Goal: Navigation & Orientation: Find specific page/section

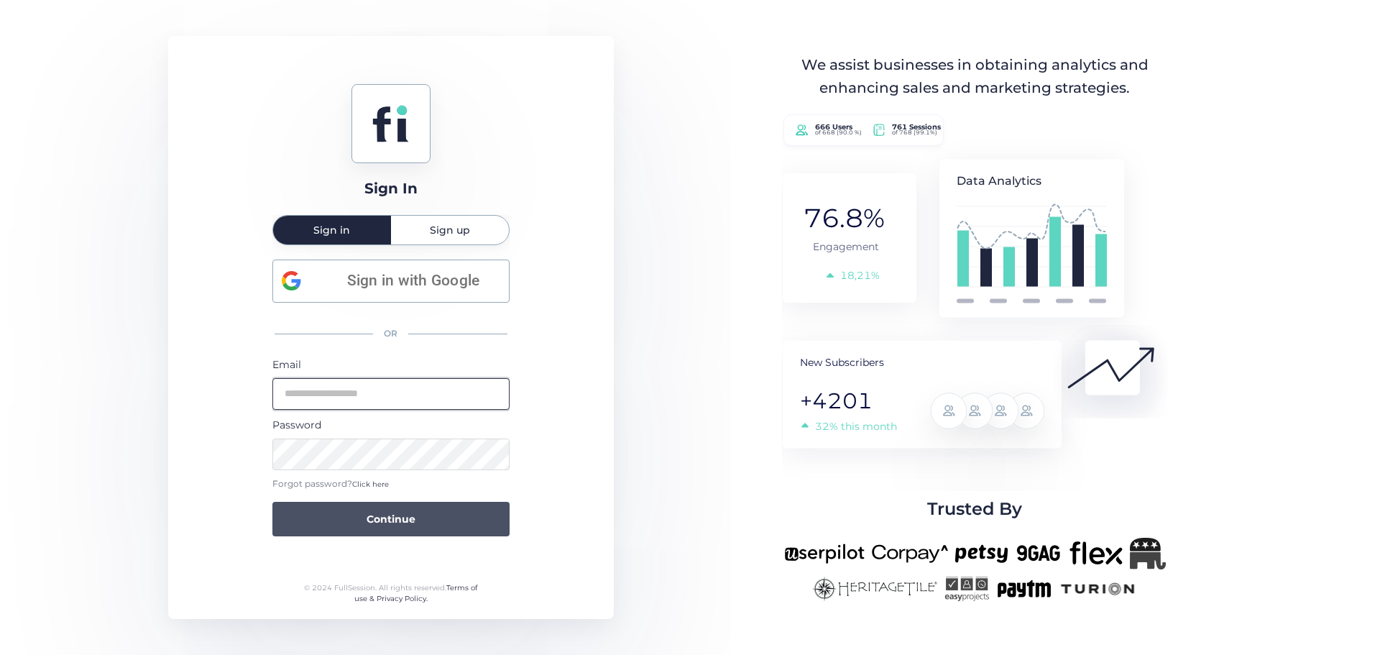
type input "**********"
click at [346, 523] on button "Continue" at bounding box center [390, 519] width 237 height 34
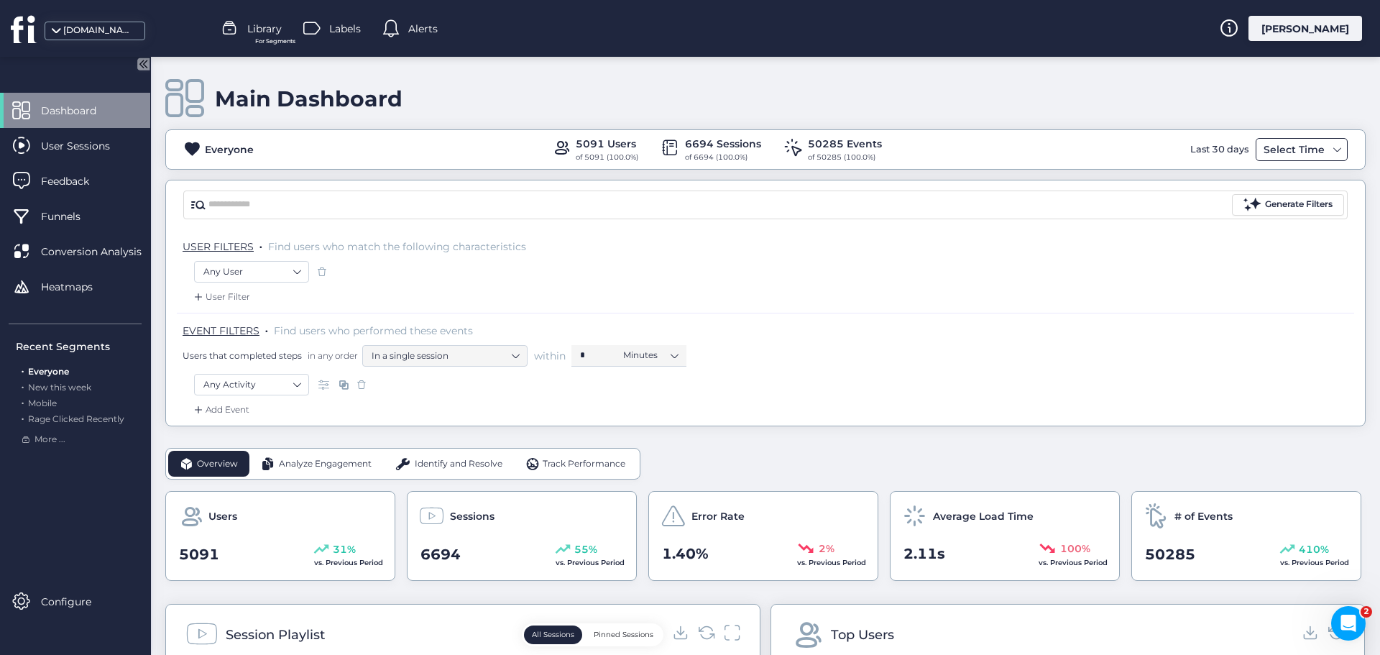
click at [1283, 150] on div "Select Time" at bounding box center [1294, 149] width 68 height 17
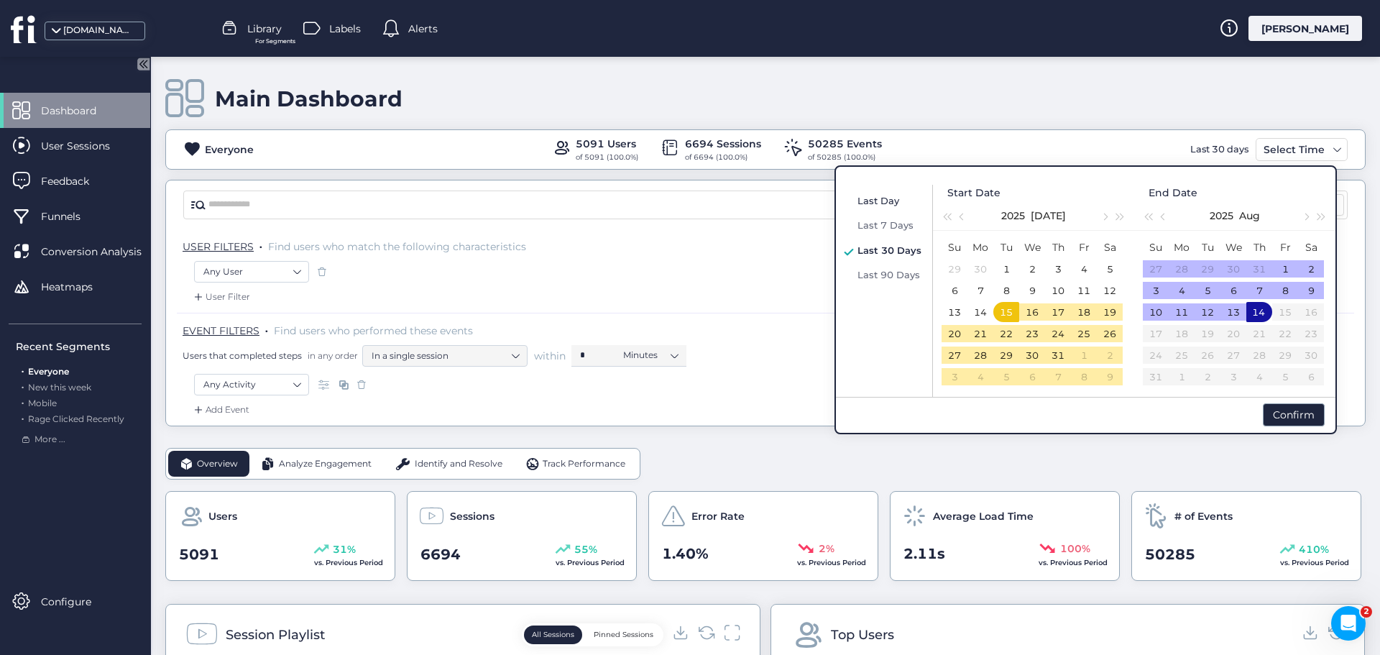
click at [878, 203] on span "Last Day" at bounding box center [878, 200] width 42 height 11
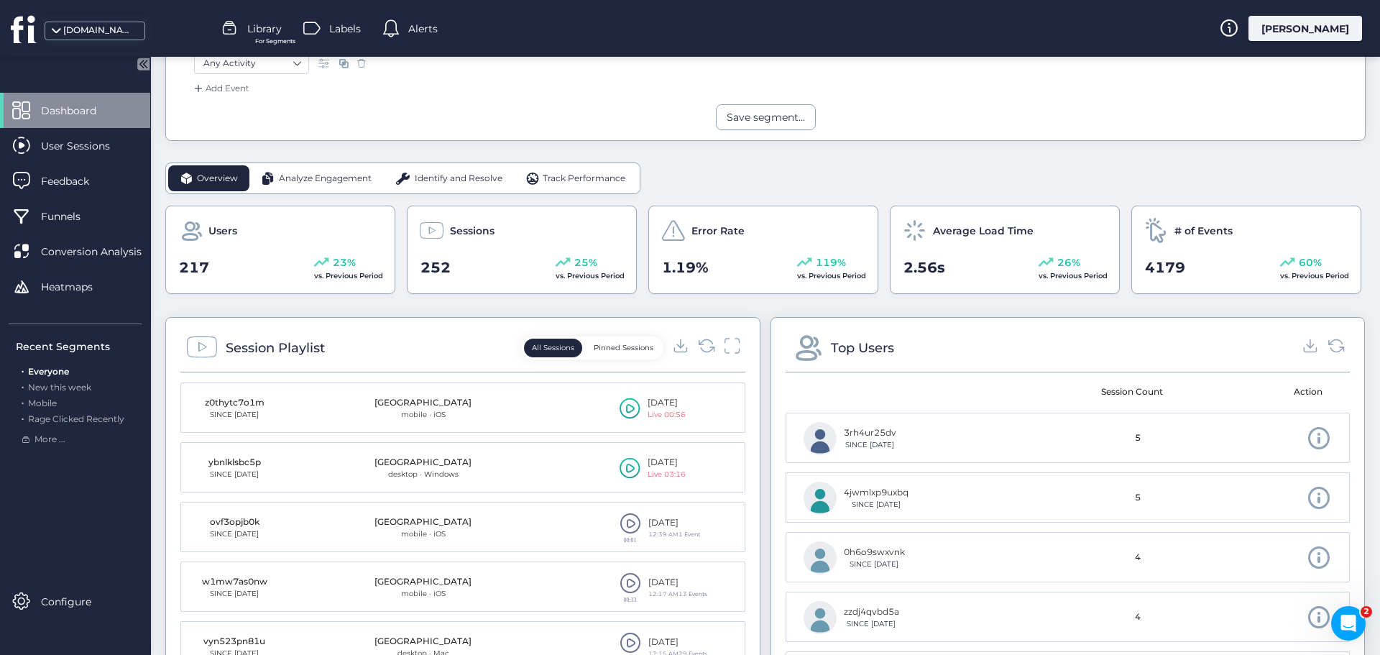
scroll to position [287, 0]
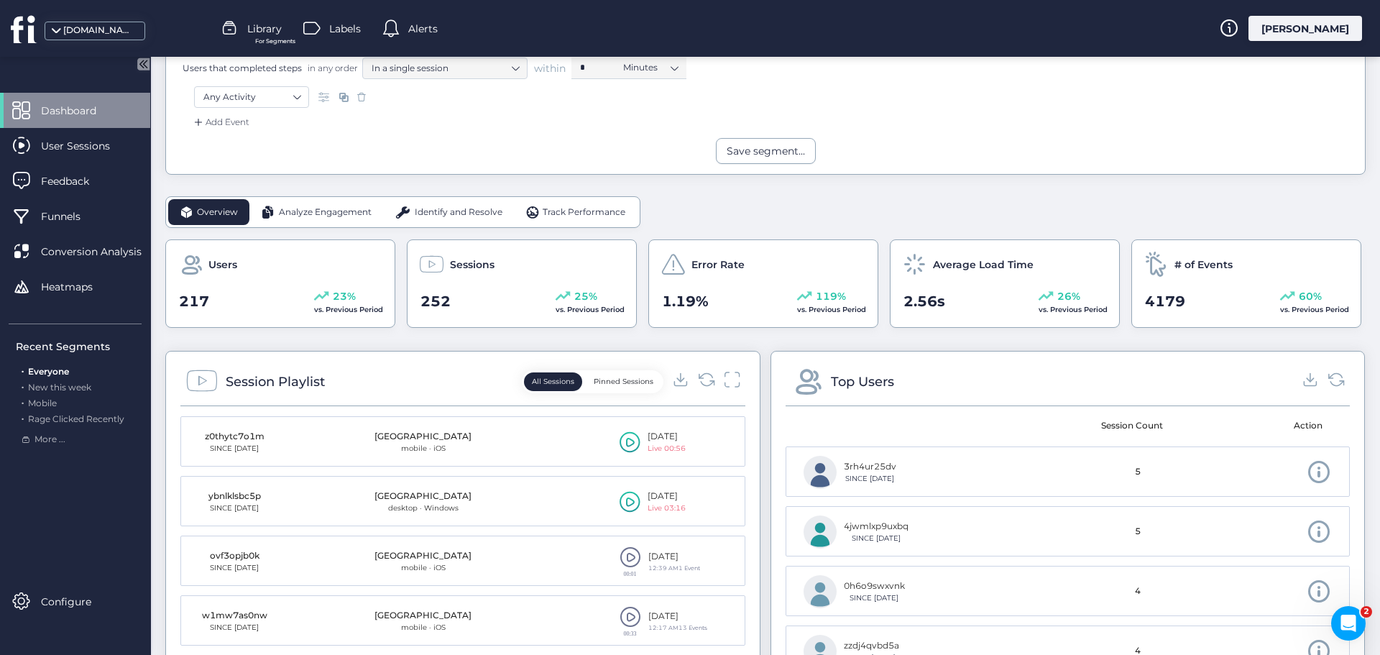
click at [348, 209] on span "Analyze Engagement" at bounding box center [325, 213] width 93 height 14
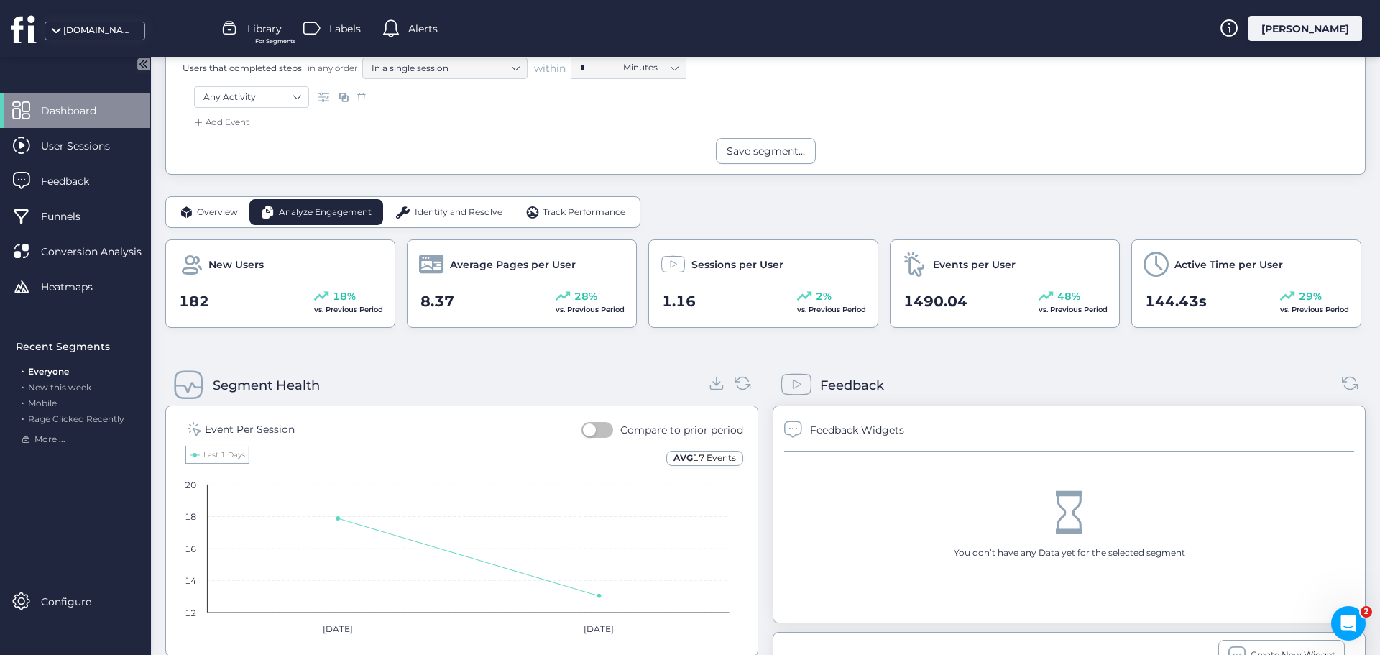
click at [448, 206] on span "Identify and Resolve" at bounding box center [459, 213] width 88 height 14
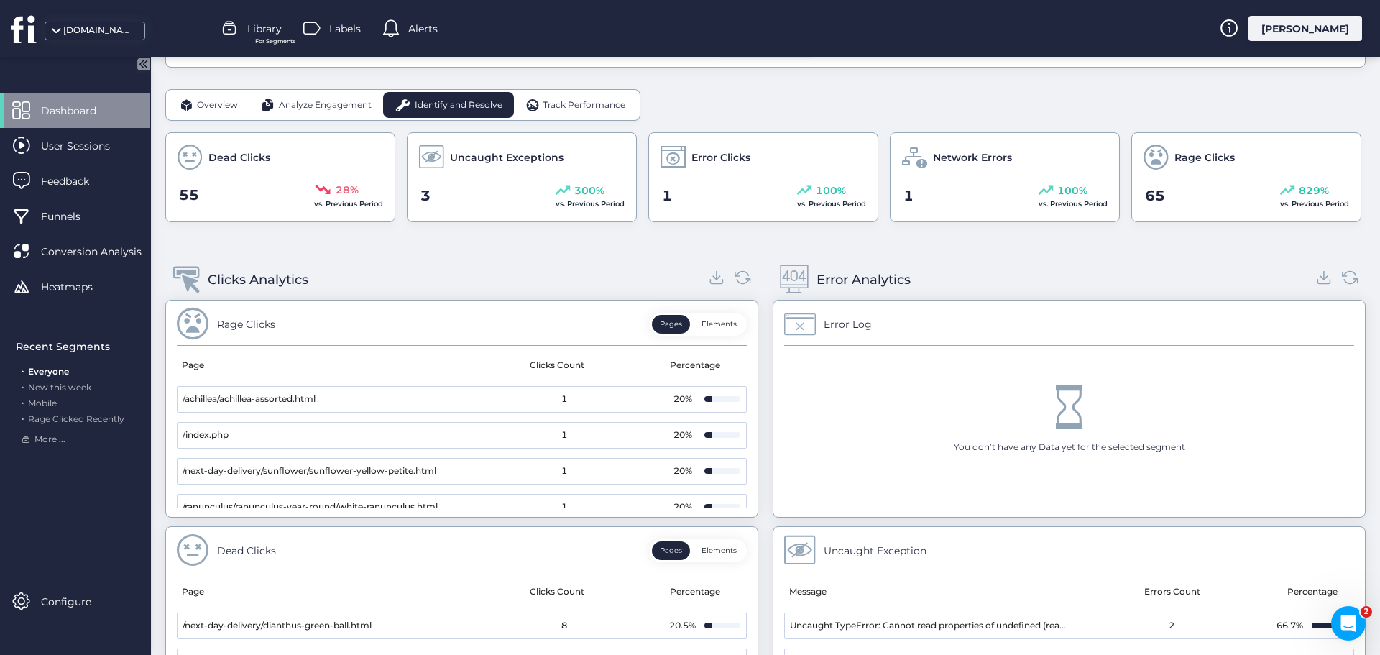
scroll to position [359, 0]
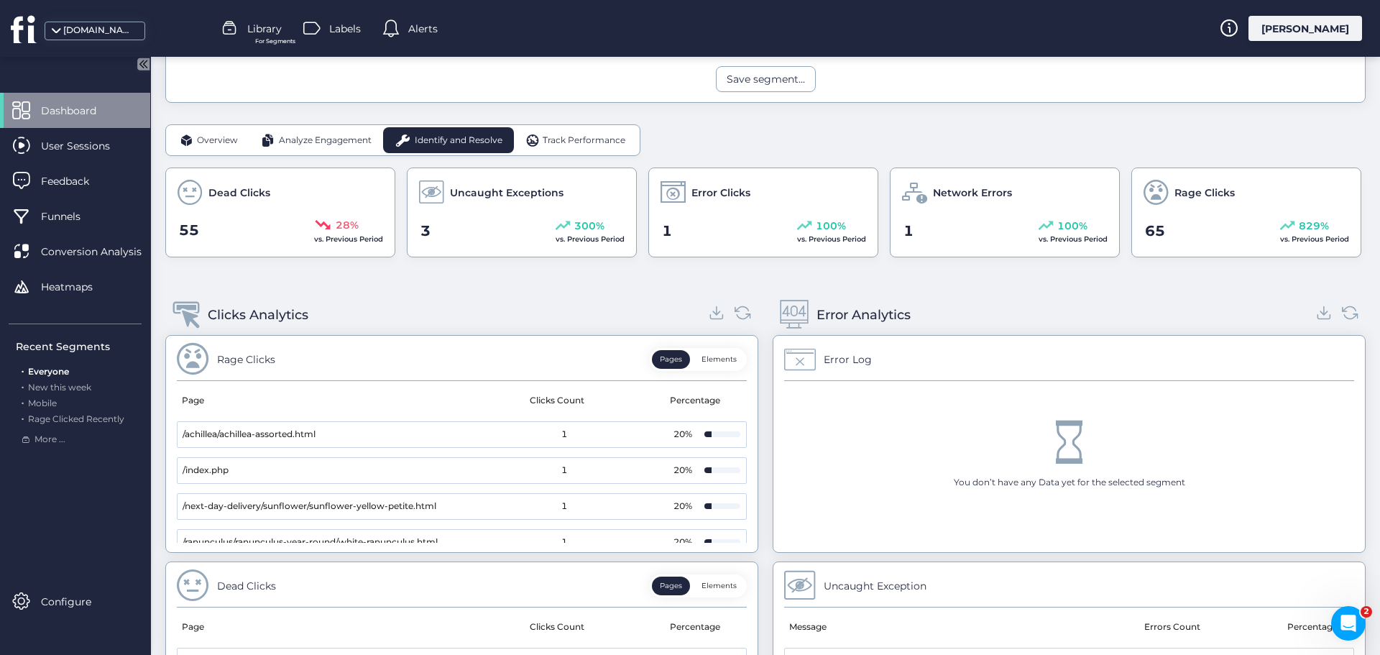
click at [554, 132] on div "Track Performance" at bounding box center [576, 140] width 124 height 26
